Goal: Task Accomplishment & Management: Manage account settings

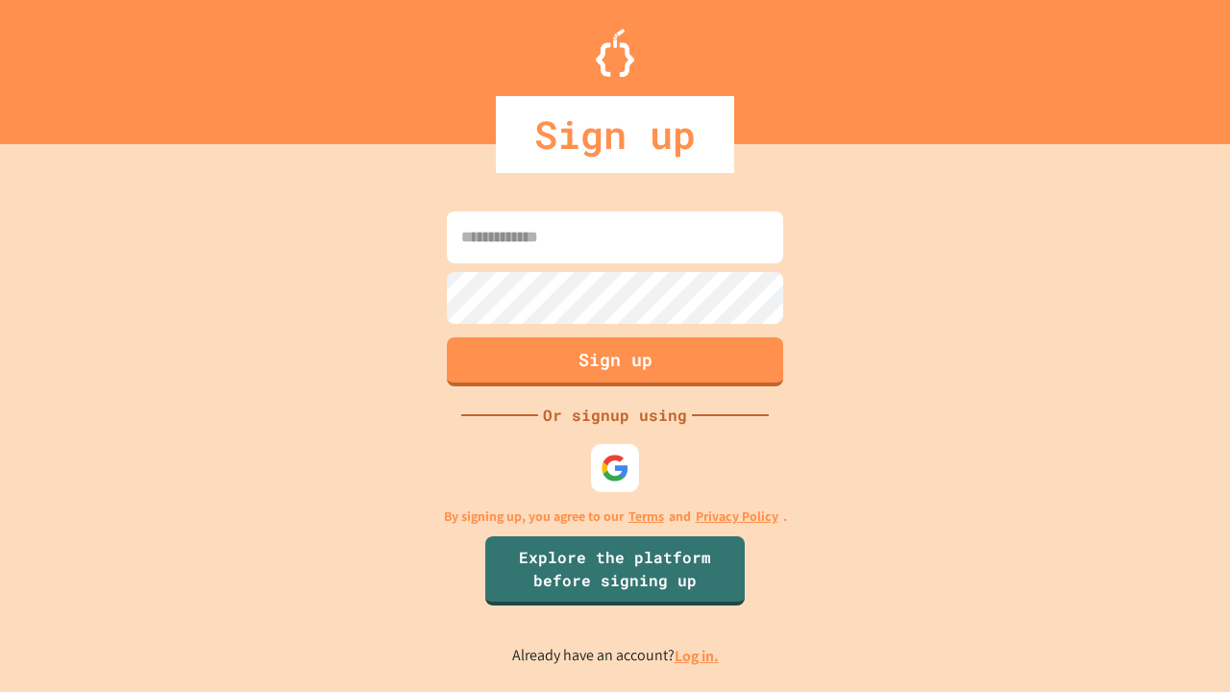
click at [698, 656] on link "Log in." at bounding box center [697, 656] width 44 height 20
